Goal: Information Seeking & Learning: Check status

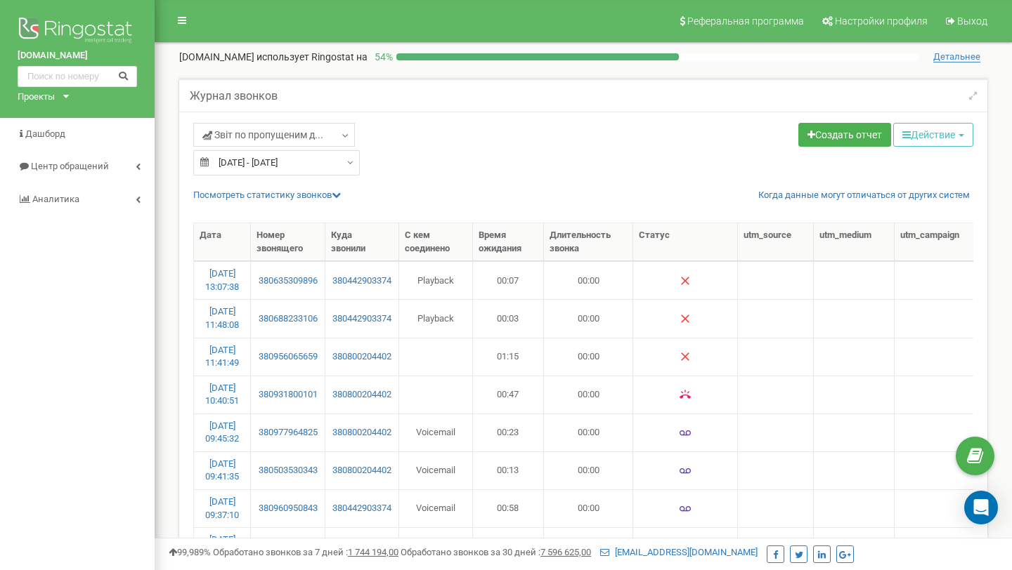
select select "50"
click at [57, 73] on input "text" at bounding box center [77, 76] width 119 height 21
paste input "380963488908"
type input "380963488908"
